Goal: Transaction & Acquisition: Purchase product/service

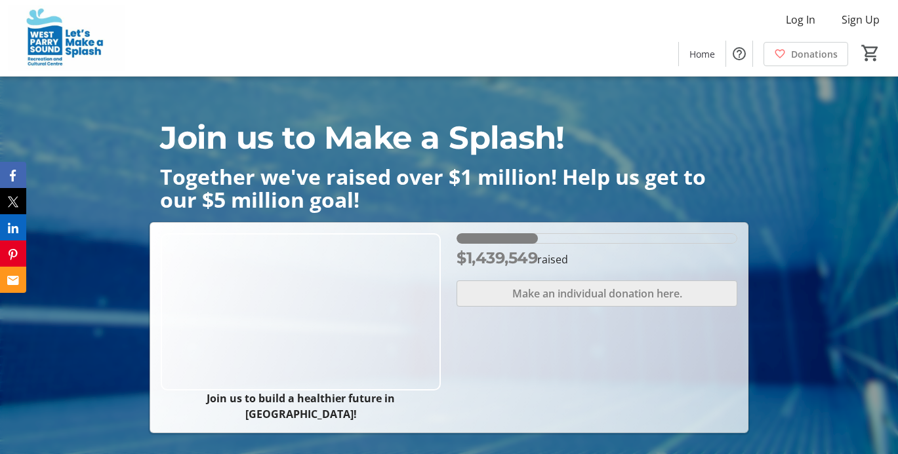
click at [571, 290] on span "Make an individual donation here." at bounding box center [597, 294] width 170 height 16
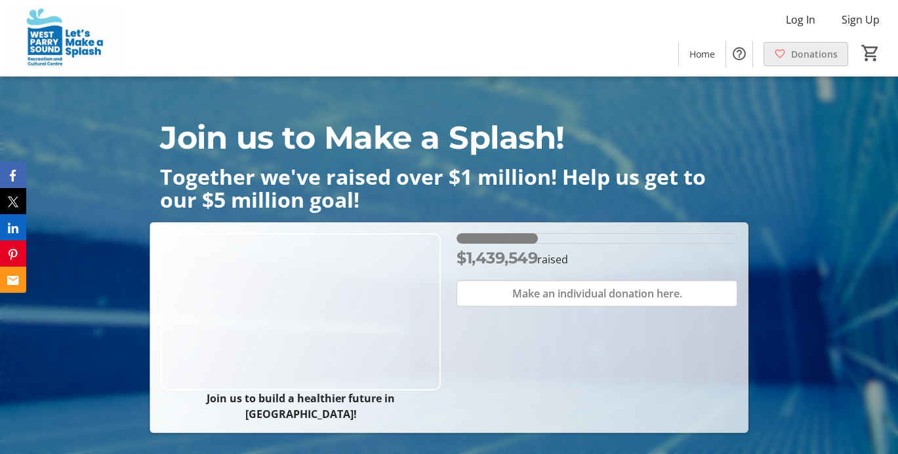
click at [808, 56] on span "Donations" at bounding box center [814, 54] width 47 height 14
